Goal: Task Accomplishment & Management: Use online tool/utility

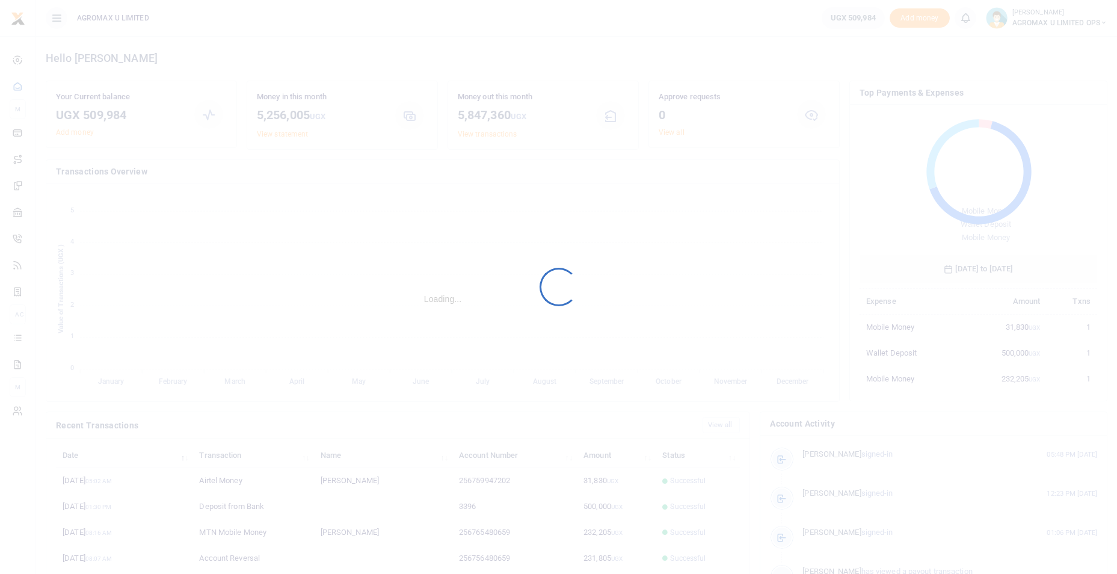
scroll to position [10, 10]
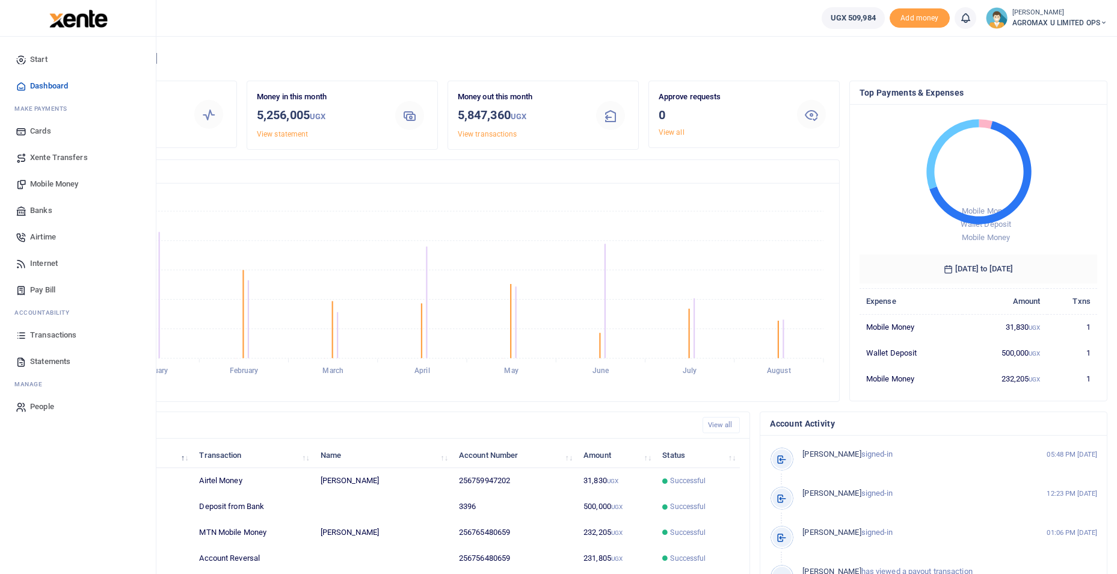
click at [52, 212] on span "Banks" at bounding box center [41, 211] width 22 height 12
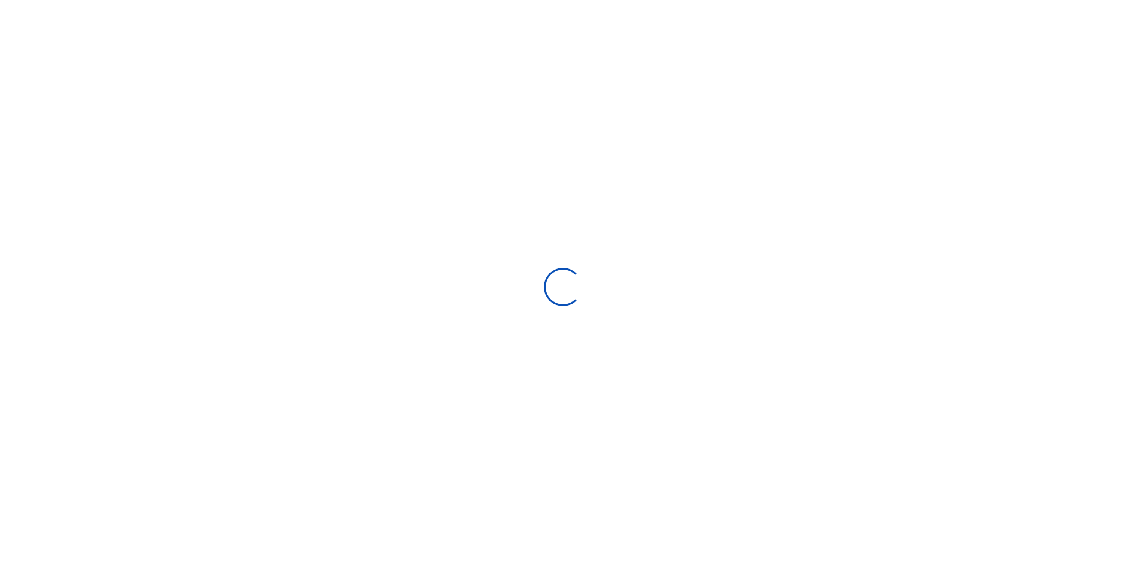
select select
select select "Loading bundles"
select select
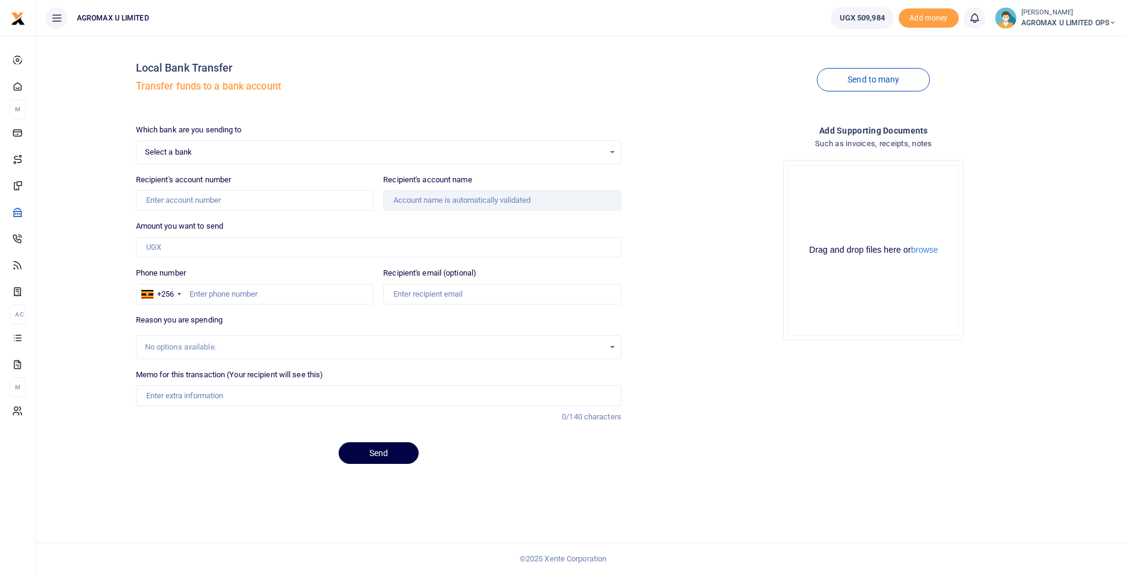
click at [200, 155] on span "Select a bank" at bounding box center [374, 152] width 459 height 12
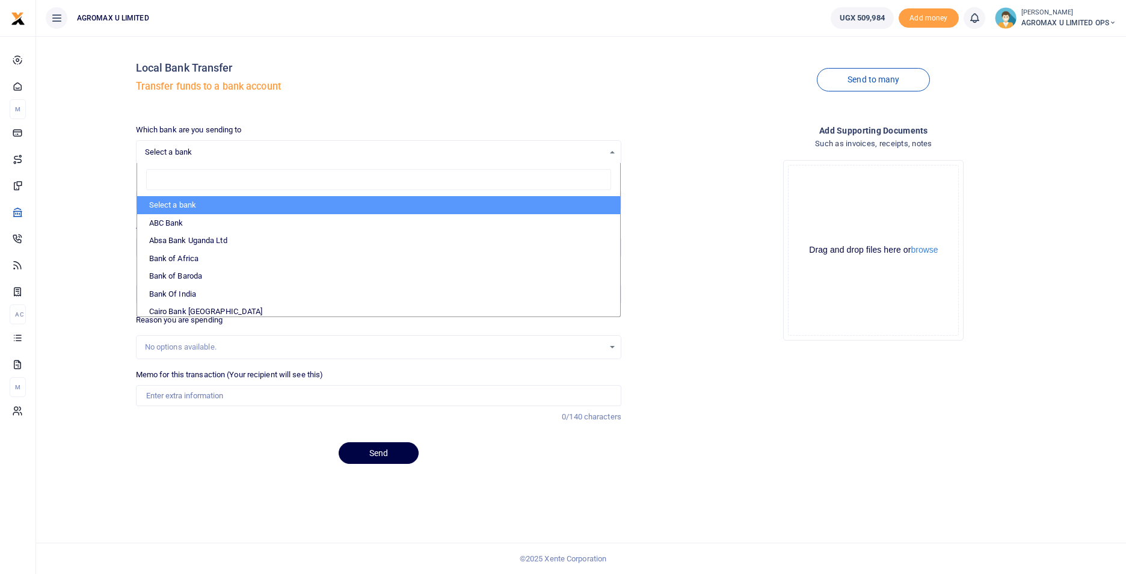
click at [219, 155] on span "Select a bank" at bounding box center [374, 152] width 459 height 12
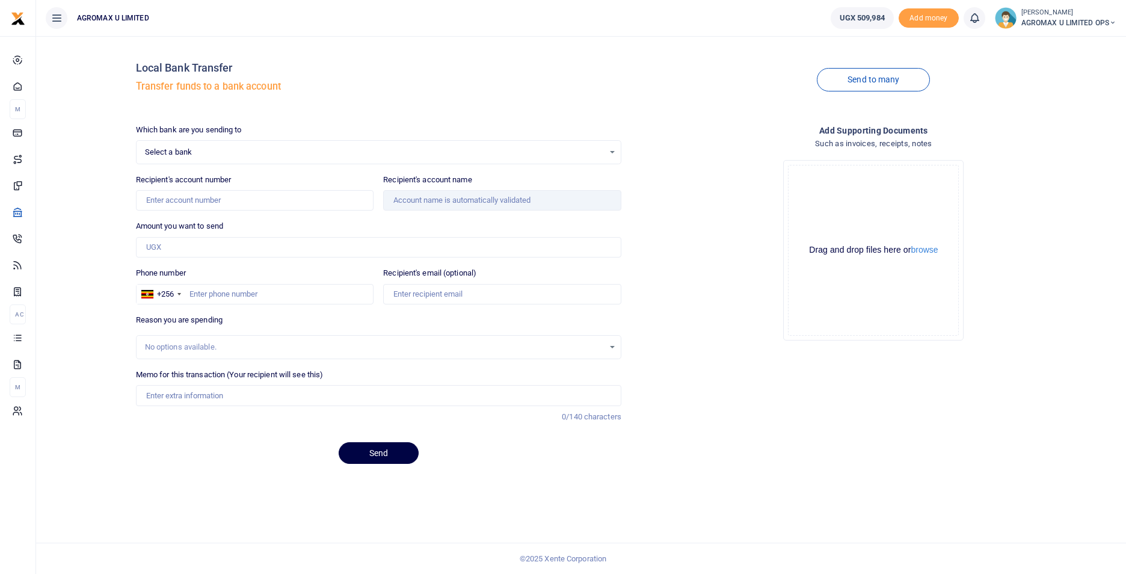
click at [215, 152] on span "Select a bank" at bounding box center [374, 152] width 459 height 12
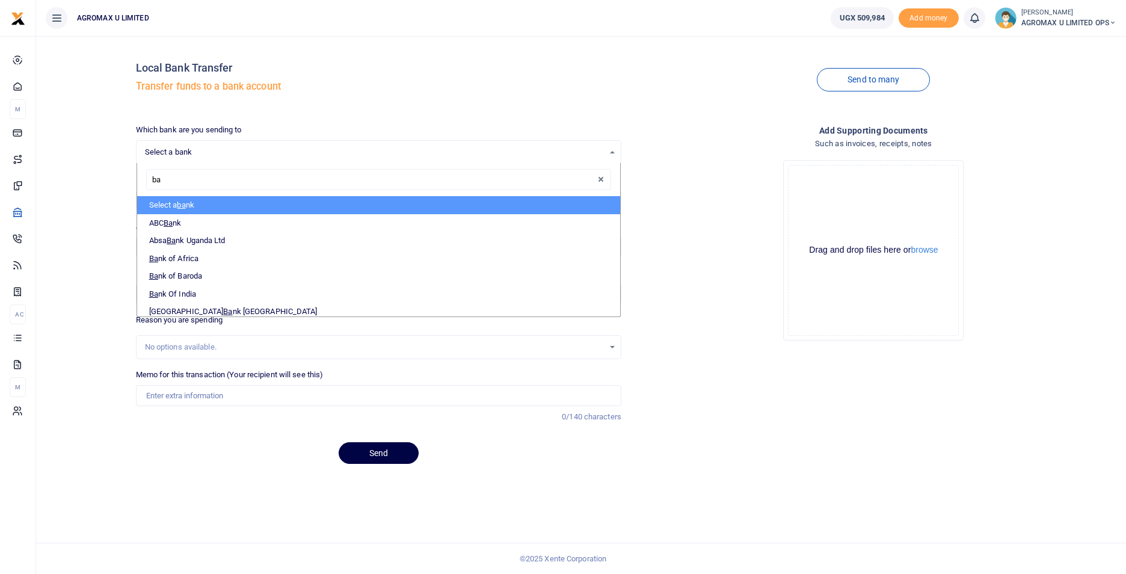
type input "bar"
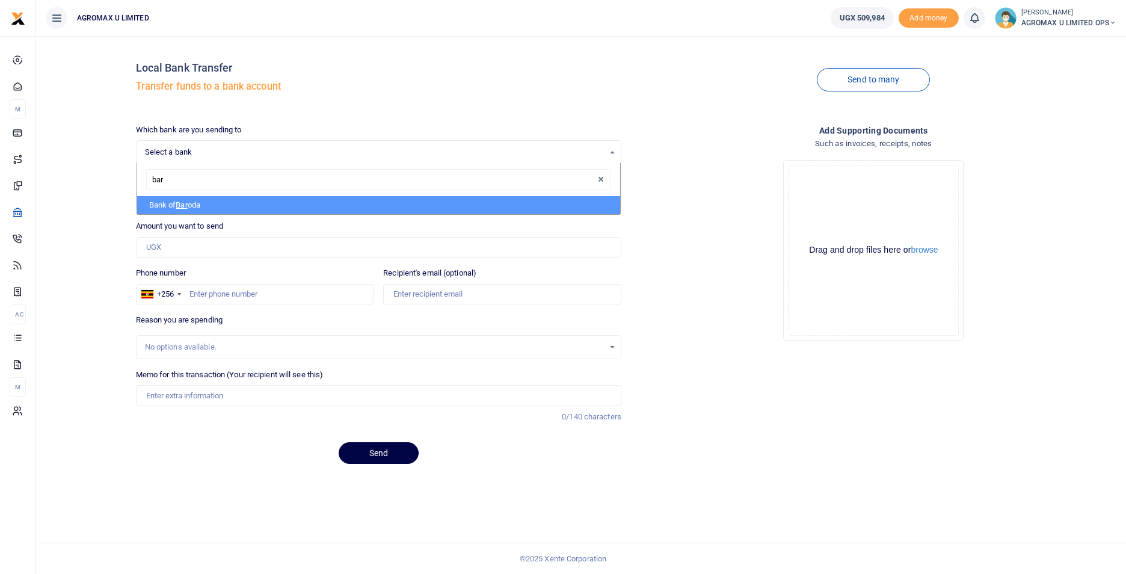
click at [216, 205] on li "Bank of Bar oda" at bounding box center [378, 205] width 483 height 18
select select "BOB"
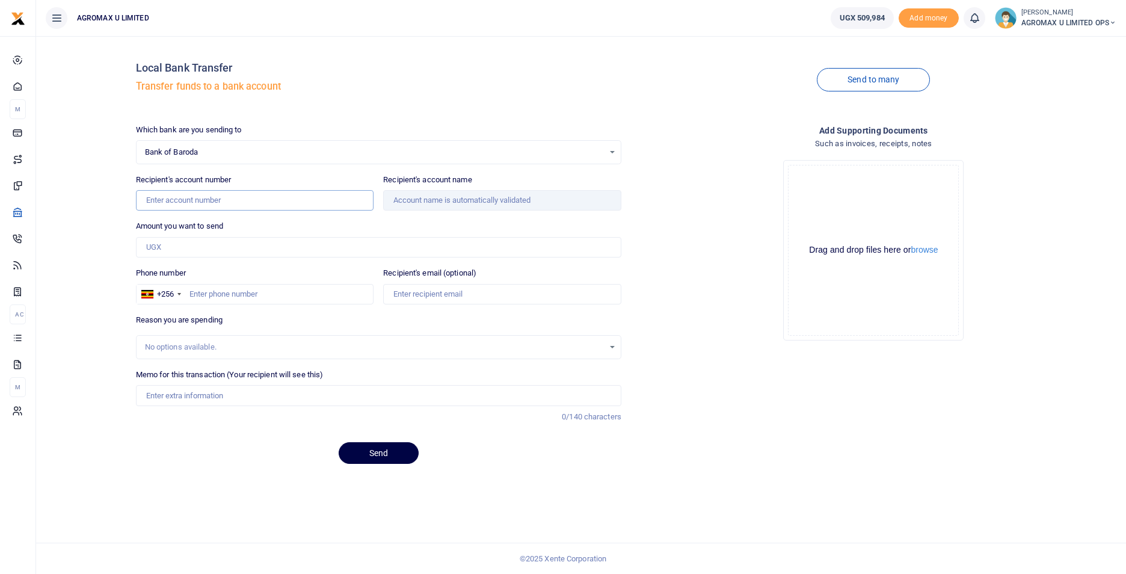
click at [227, 207] on input "Recipient's account number" at bounding box center [255, 200] width 238 height 20
type input "95010200000403"
click at [232, 247] on input "Amount you want to send" at bounding box center [378, 247] width 485 height 20
type input "1,962,000"
type input "accounts@agromaxug.com"
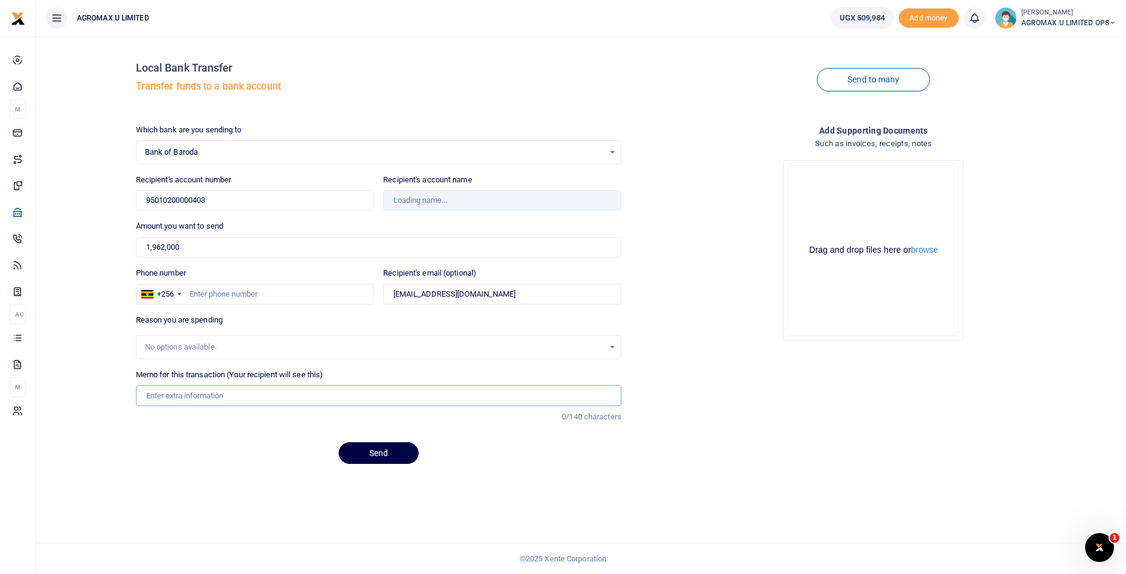
type input "UBH 734F servicing and repair"
click at [206, 292] on input "Phone number" at bounding box center [255, 294] width 238 height 20
click at [221, 347] on div "No options available." at bounding box center [374, 347] width 459 height 12
click at [386, 455] on button "Send" at bounding box center [379, 453] width 80 height 22
click at [229, 286] on input "Phone number" at bounding box center [255, 294] width 238 height 20
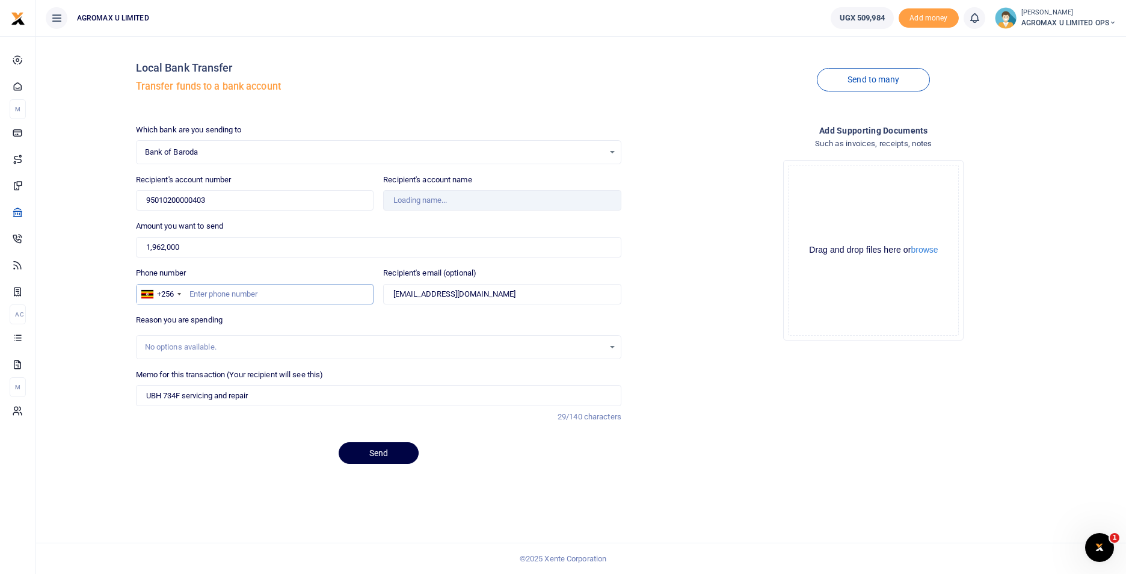
click at [227, 289] on input "Phone number" at bounding box center [255, 294] width 238 height 20
type input "783631960"
click at [677, 343] on div "Drop your files here Drag and drop files here or browse Powered by Uppy" at bounding box center [873, 250] width 485 height 200
click at [878, 84] on link "Send to many" at bounding box center [873, 79] width 113 height 23
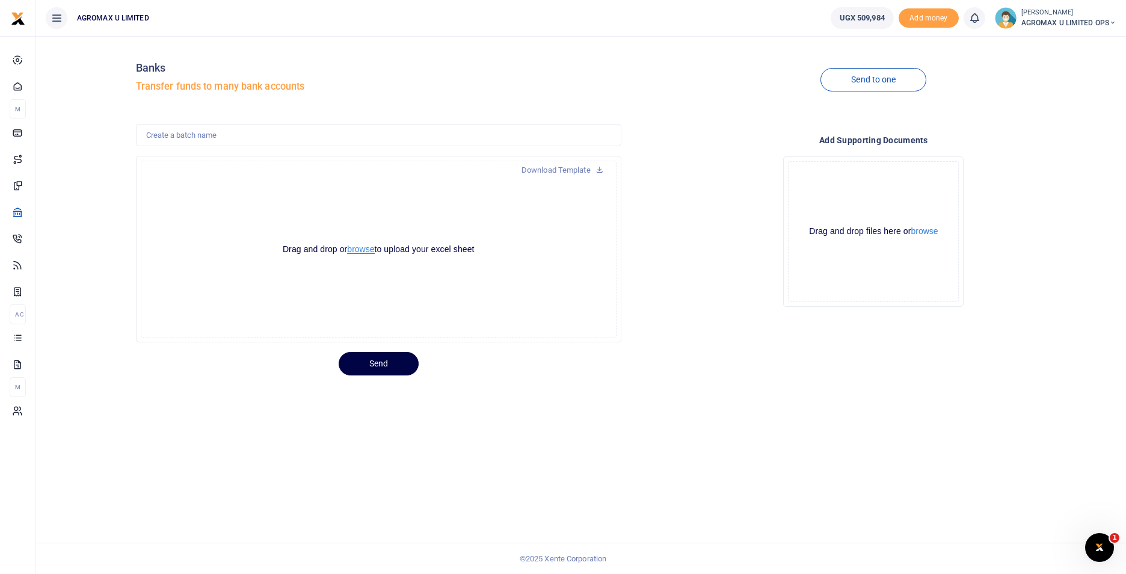
click at [364, 250] on button "browse" at bounding box center [360, 249] width 27 height 9
click at [596, 165] on icon at bounding box center [600, 169] width 8 height 8
click at [789, 365] on div "Send" at bounding box center [626, 358] width 990 height 33
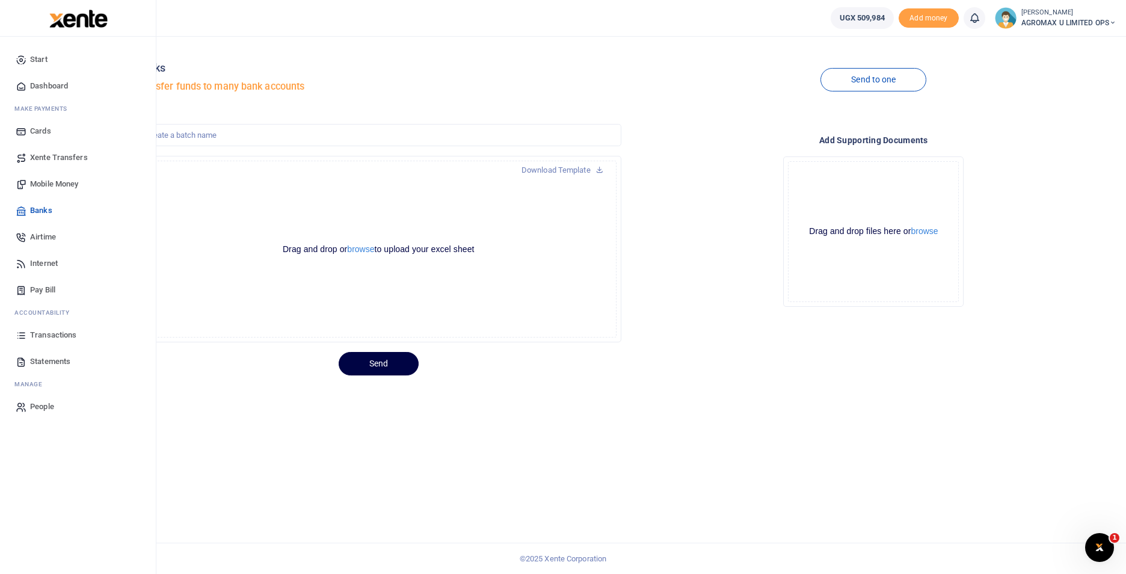
click at [45, 206] on span "Banks" at bounding box center [41, 211] width 22 height 12
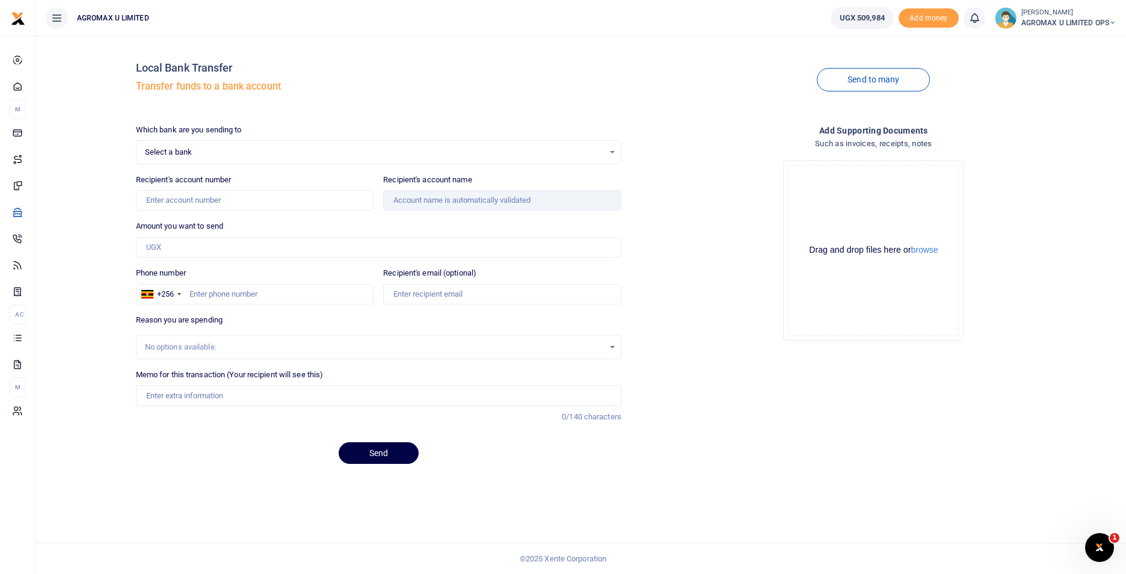
click at [887, 80] on link "Send to many" at bounding box center [873, 79] width 113 height 23
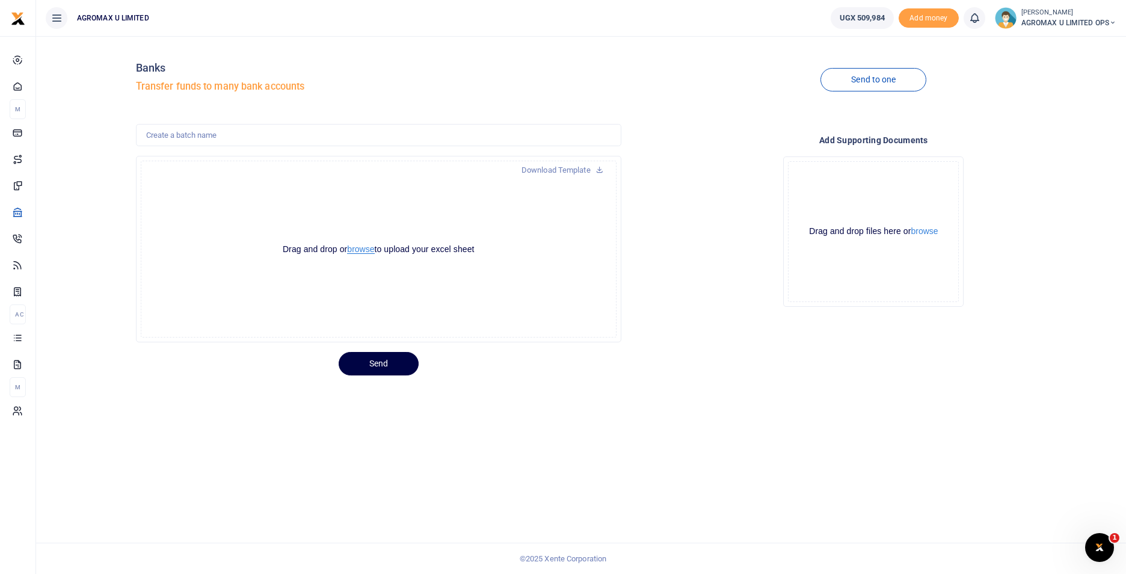
click at [363, 248] on button "browse" at bounding box center [360, 249] width 27 height 9
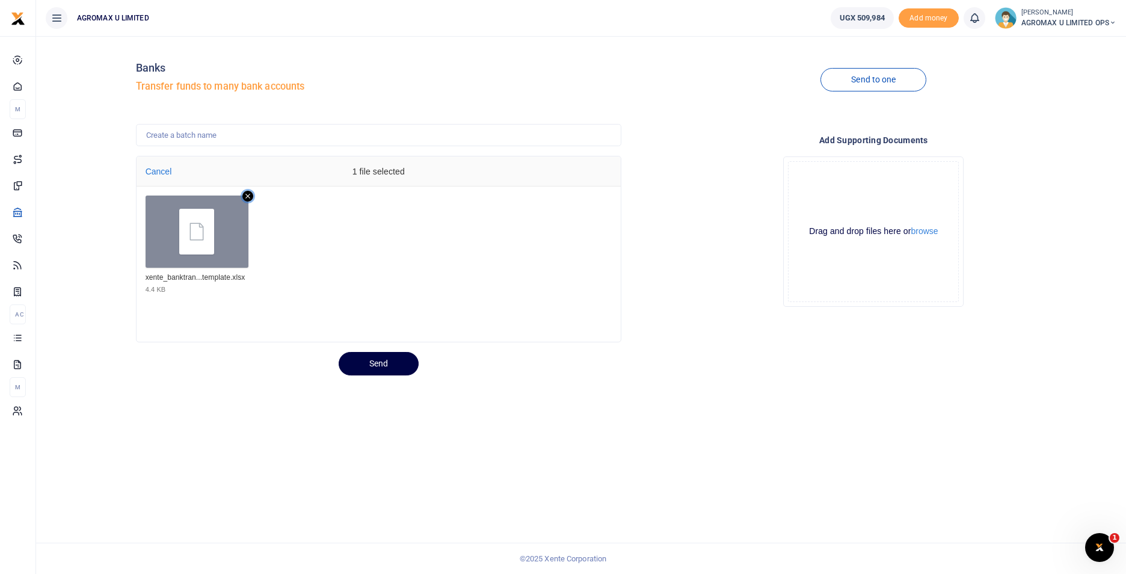
click at [242, 197] on icon "Remove file" at bounding box center [247, 196] width 11 height 11
